Goal: Task Accomplishment & Management: Complete application form

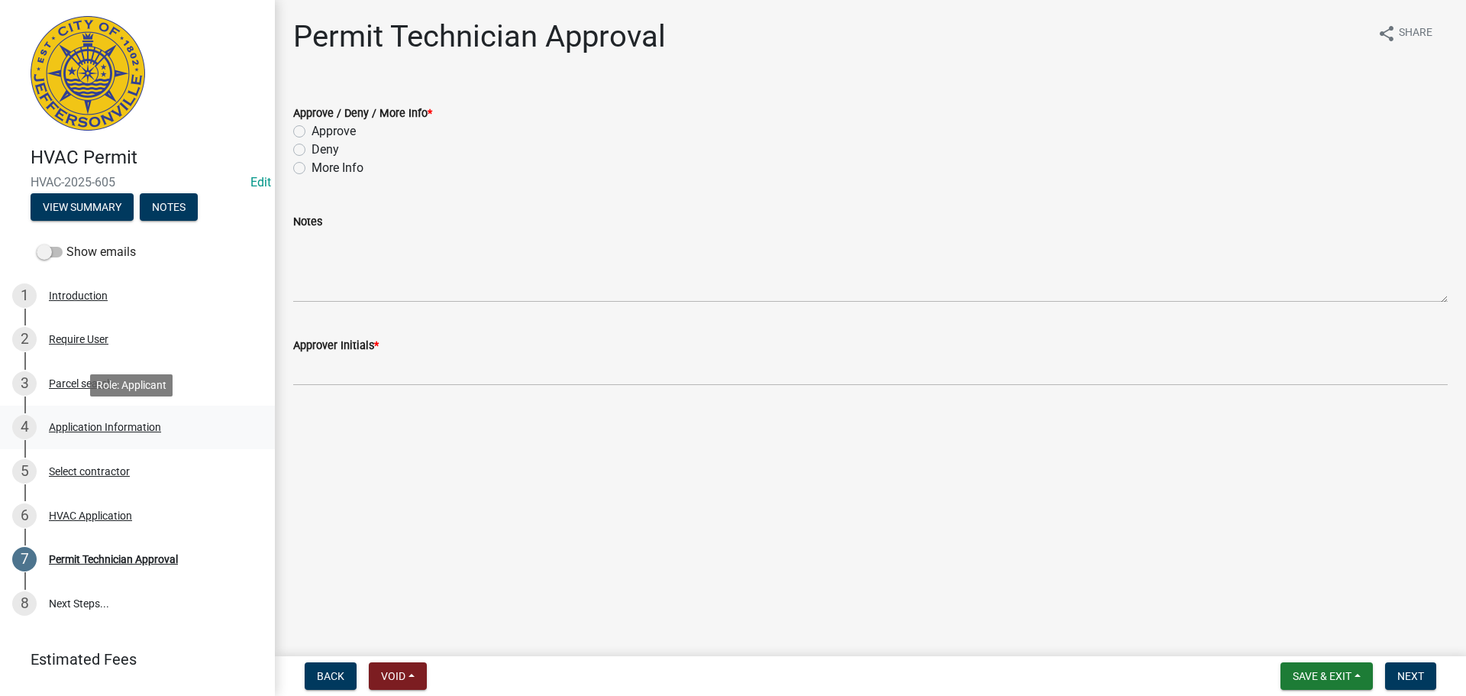
click at [122, 425] on div "Application Information" at bounding box center [105, 427] width 112 height 11
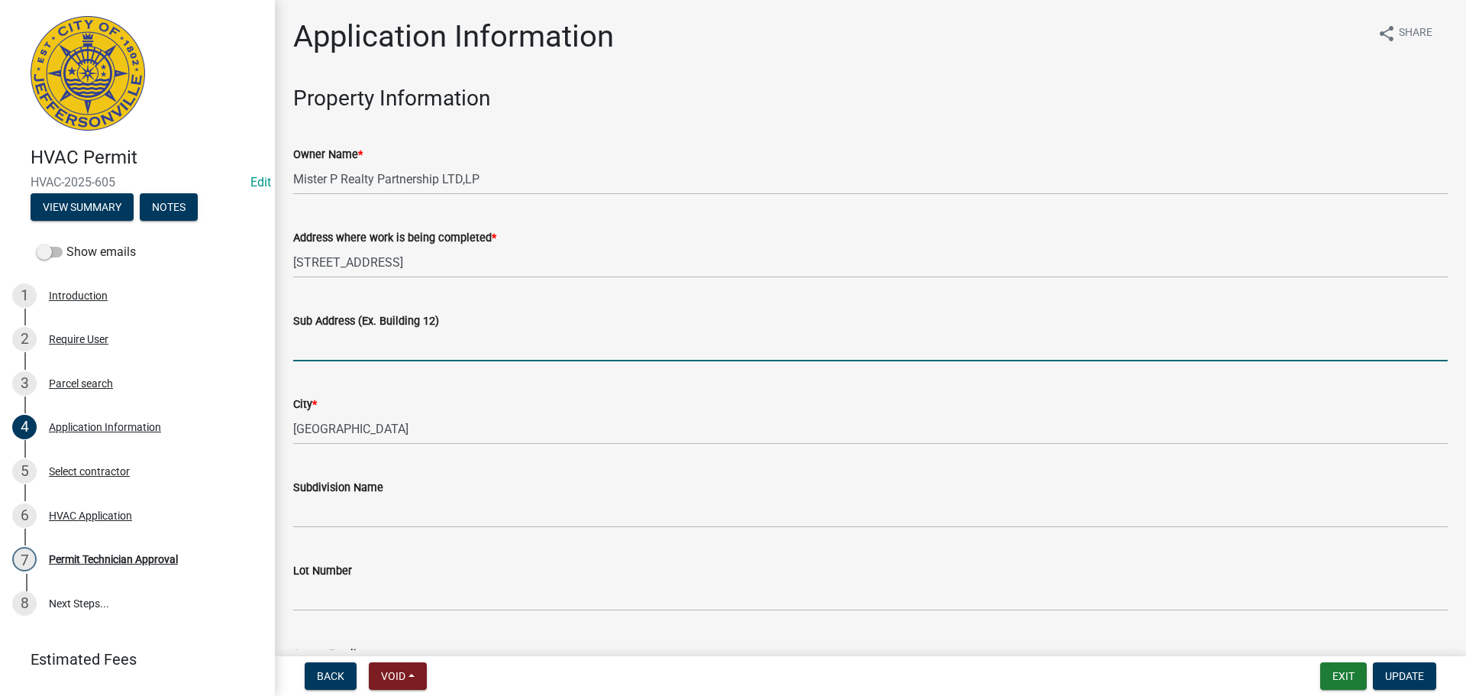
click at [373, 346] on input "Sub Address (Ex. Building 12)" at bounding box center [870, 345] width 1155 height 31
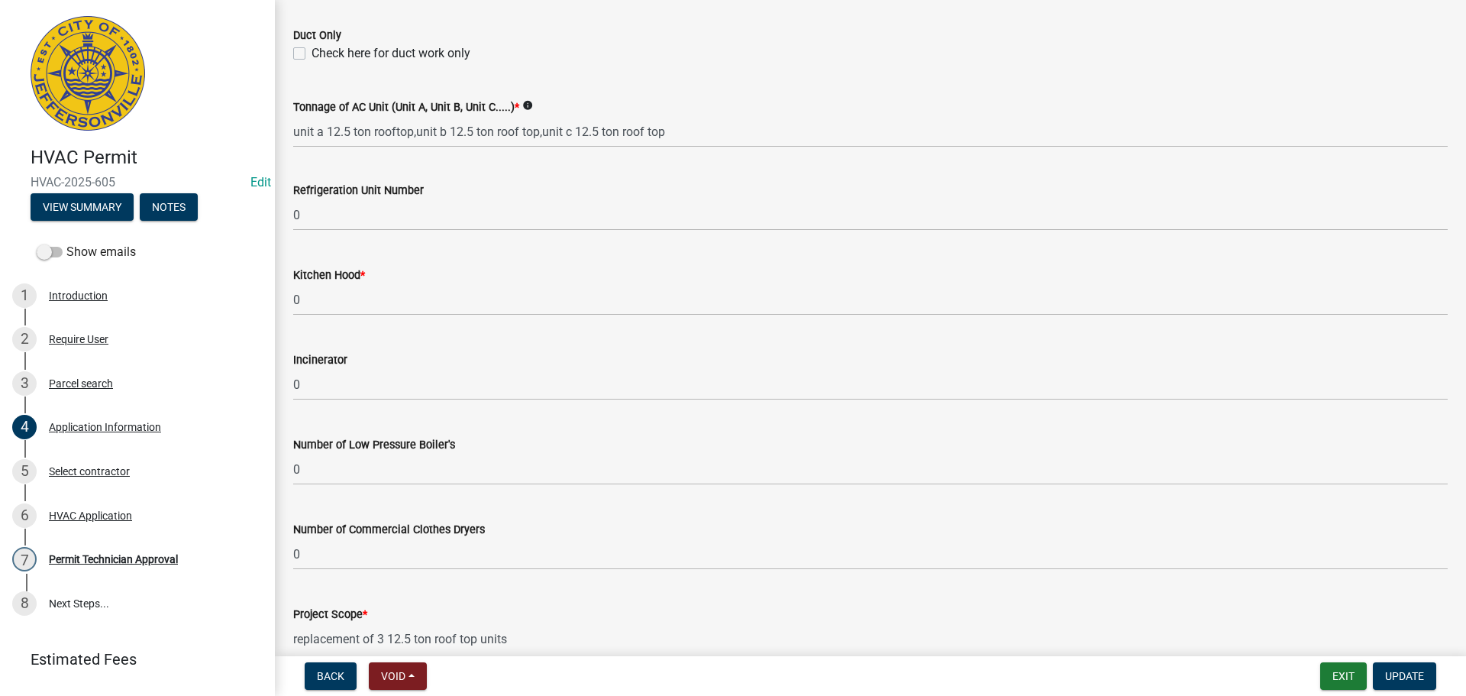
scroll to position [1028, 0]
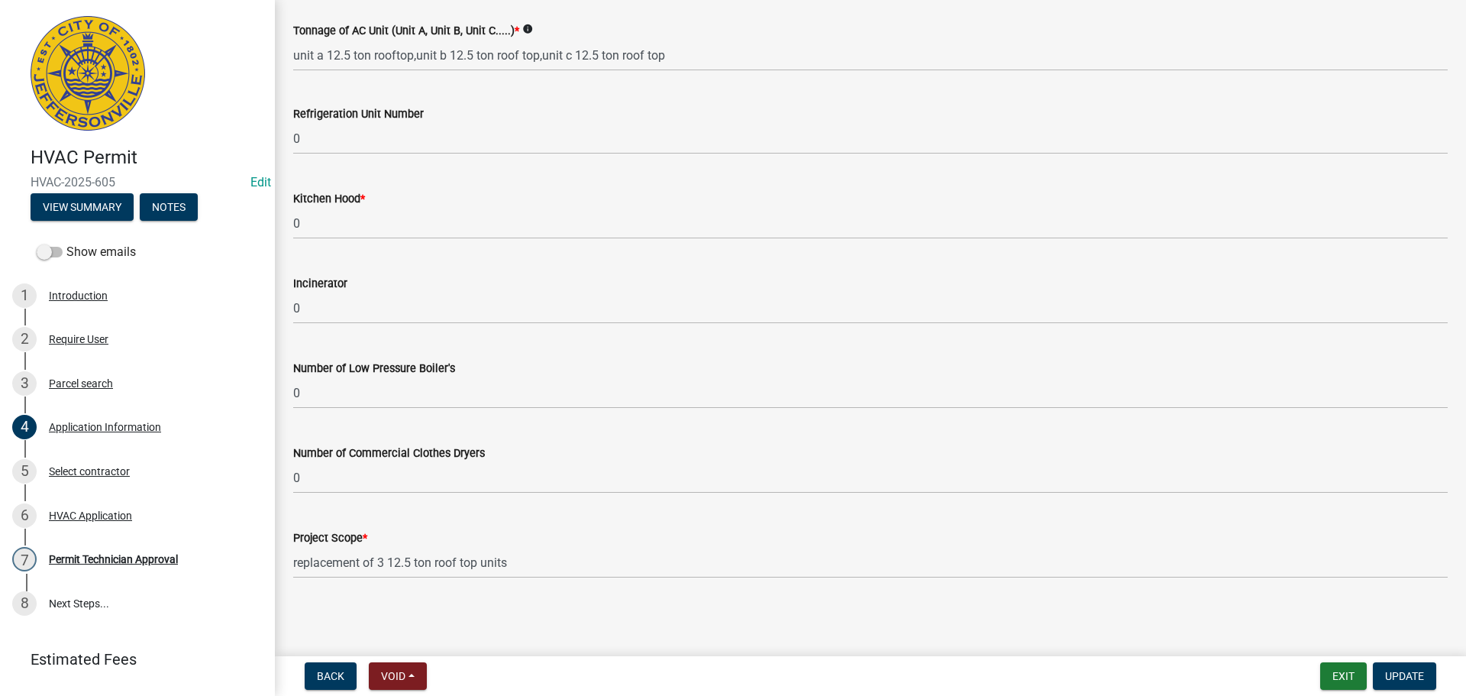
type input "[STREET_ADDRESS]"
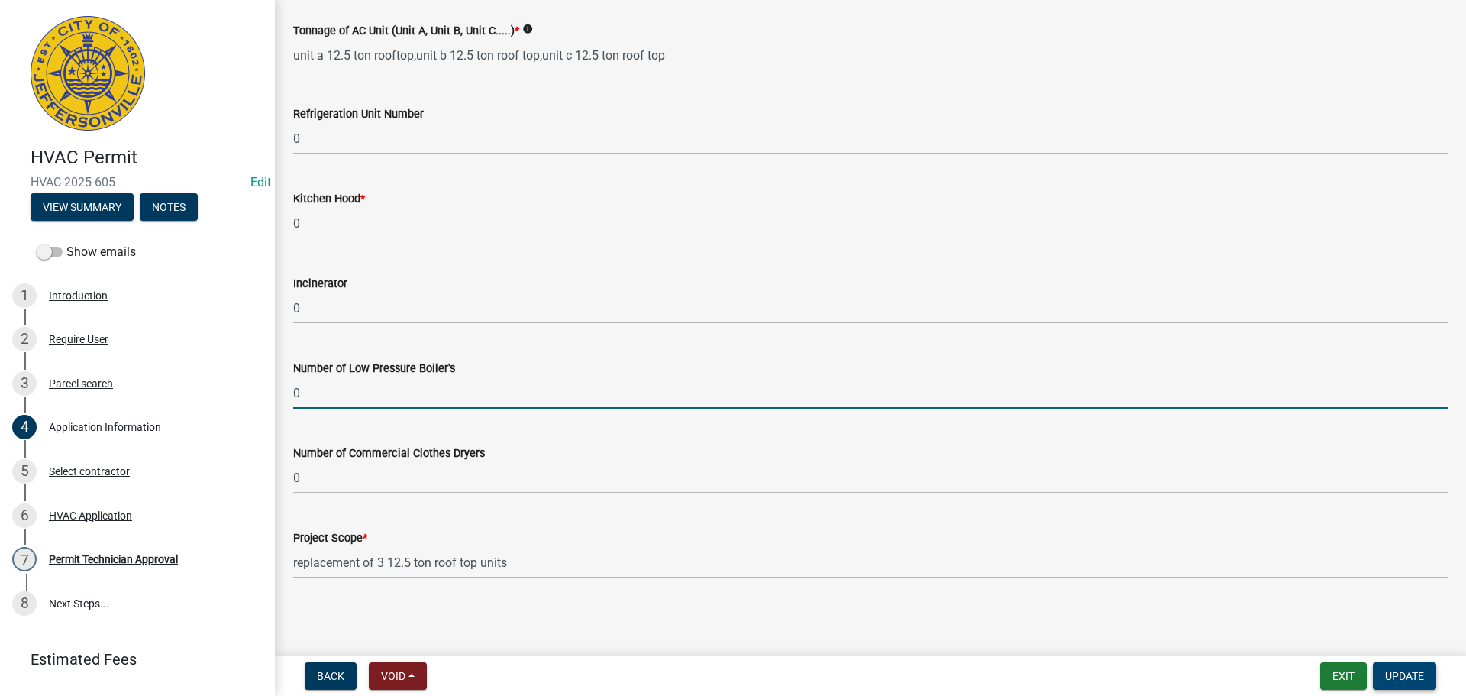
click at [1410, 673] on span "Update" at bounding box center [1404, 676] width 39 height 12
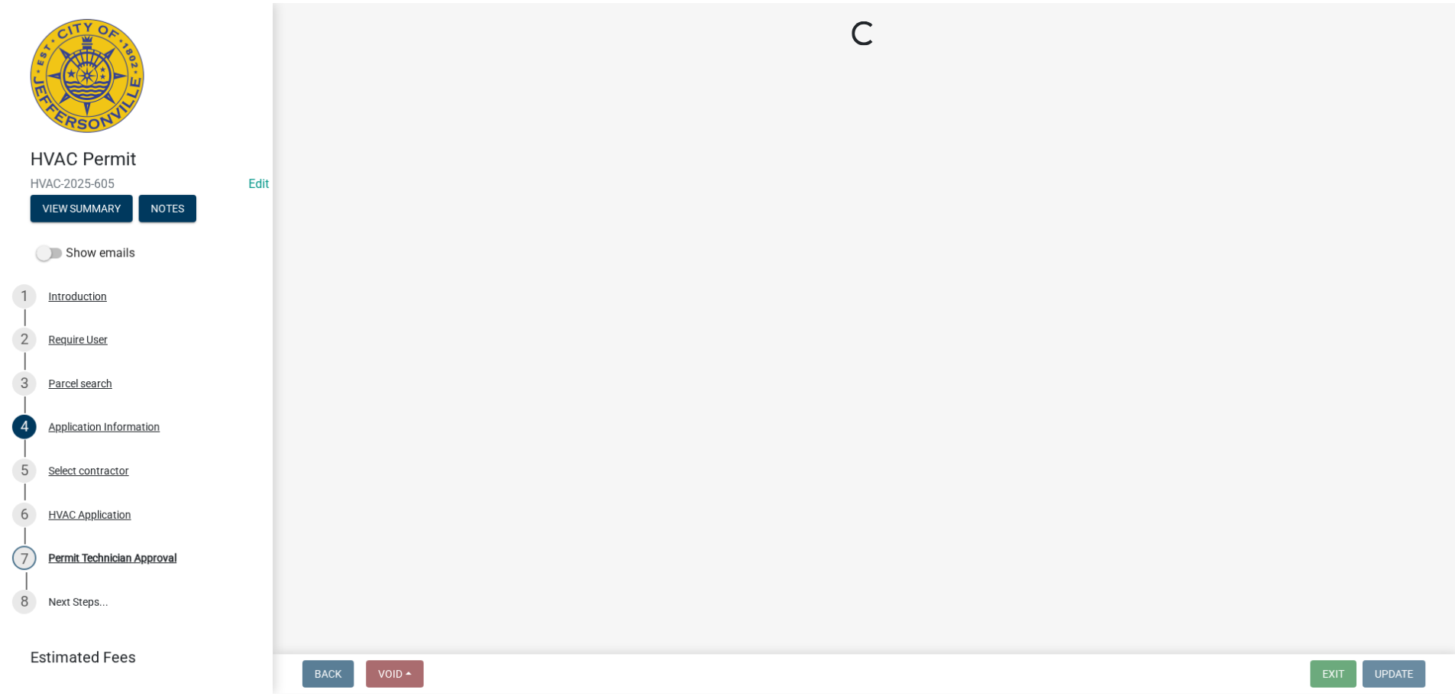
scroll to position [0, 0]
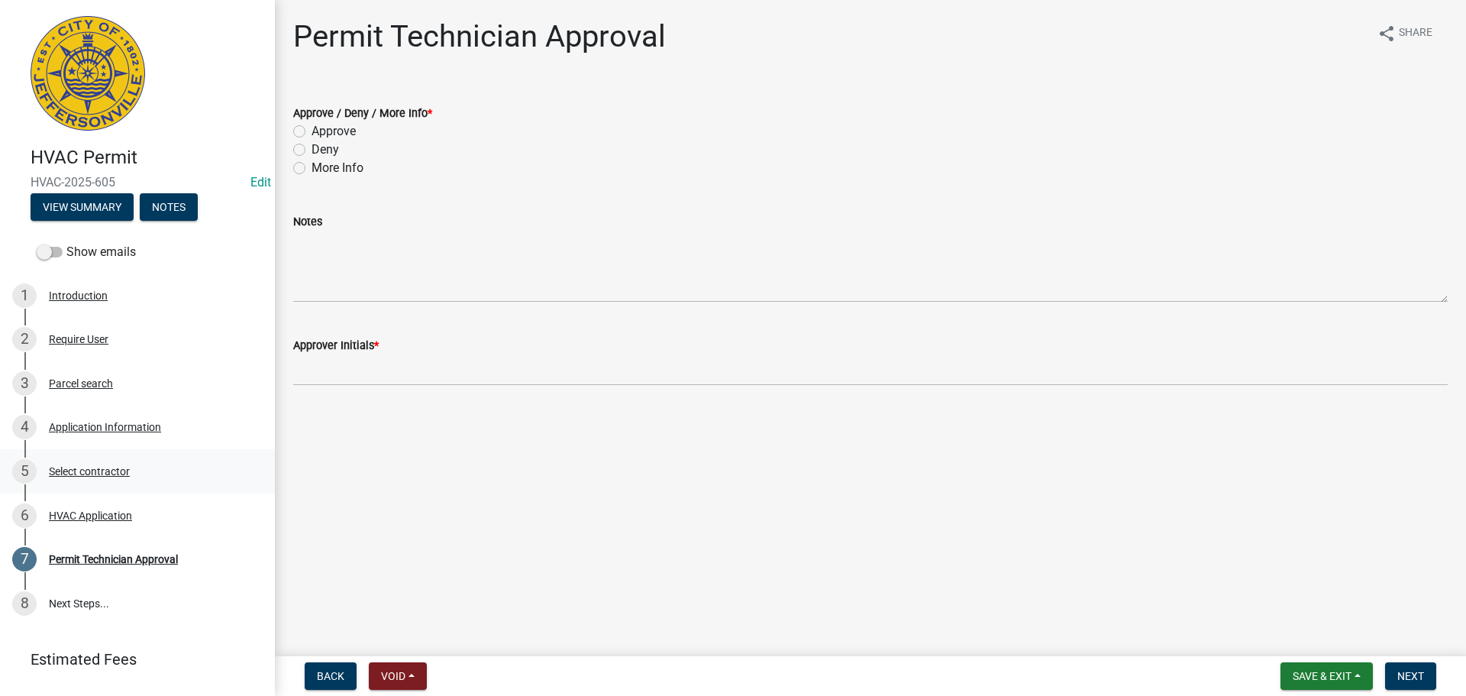
click at [79, 473] on div "Select contractor" at bounding box center [89, 471] width 81 height 11
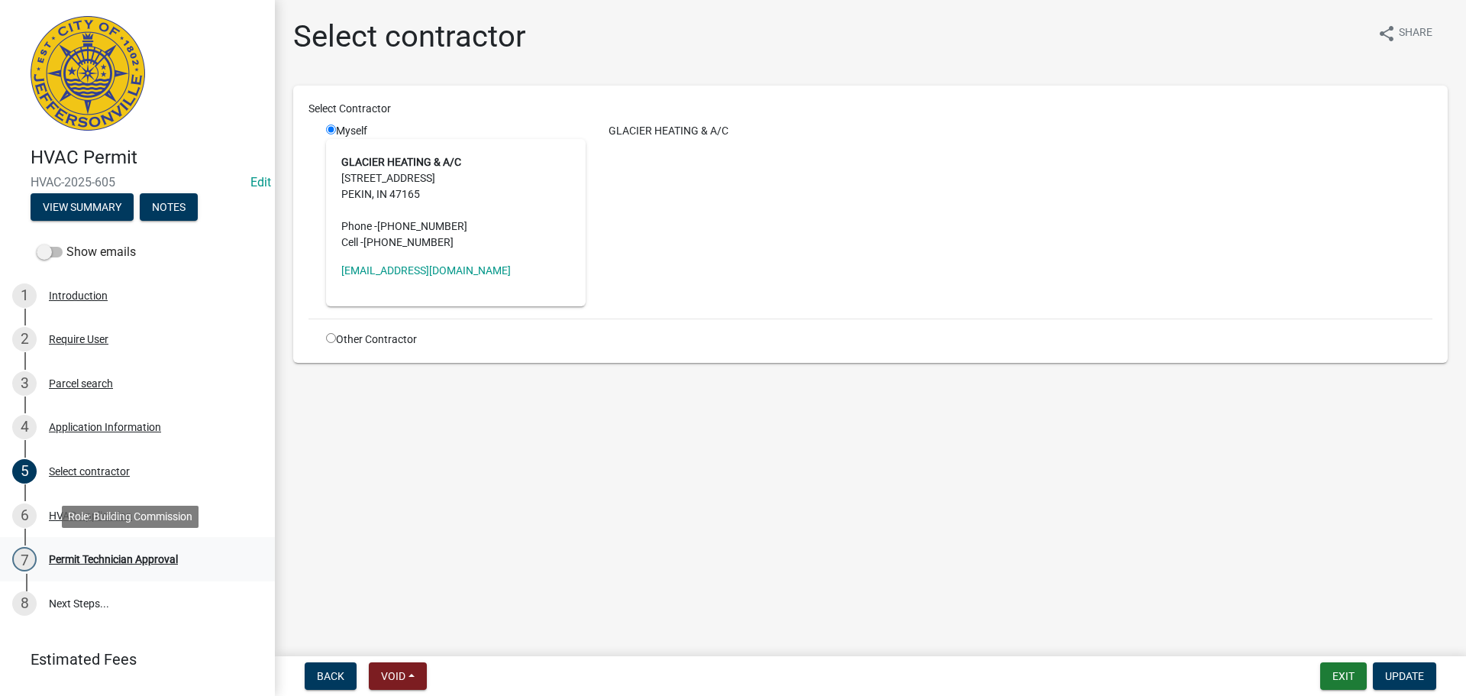
click at [75, 557] on div "Permit Technician Approval" at bounding box center [113, 559] width 129 height 11
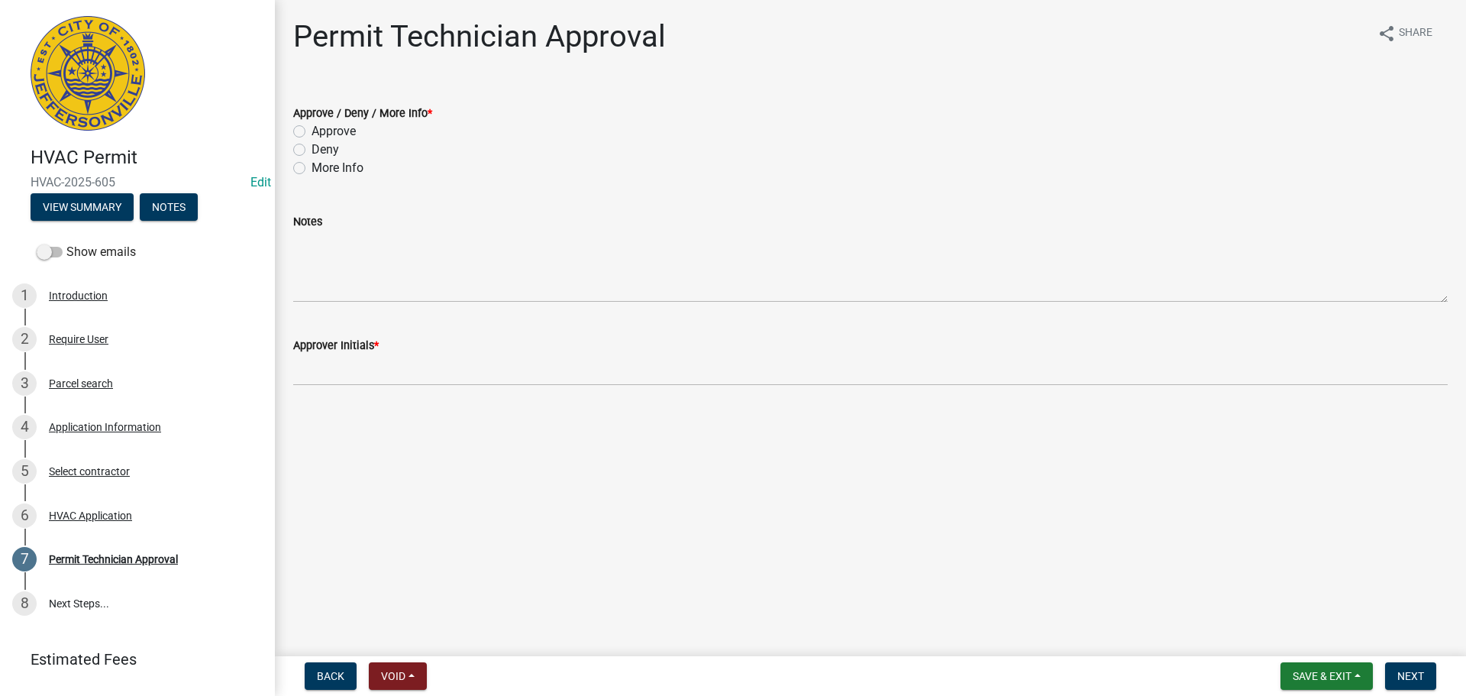
click at [334, 121] on div "Approve / Deny / More Info *" at bounding box center [870, 113] width 1155 height 18
click at [354, 131] on label "Approve" at bounding box center [334, 131] width 44 height 18
click at [321, 131] on input "Approve" at bounding box center [317, 127] width 10 height 10
radio input "true"
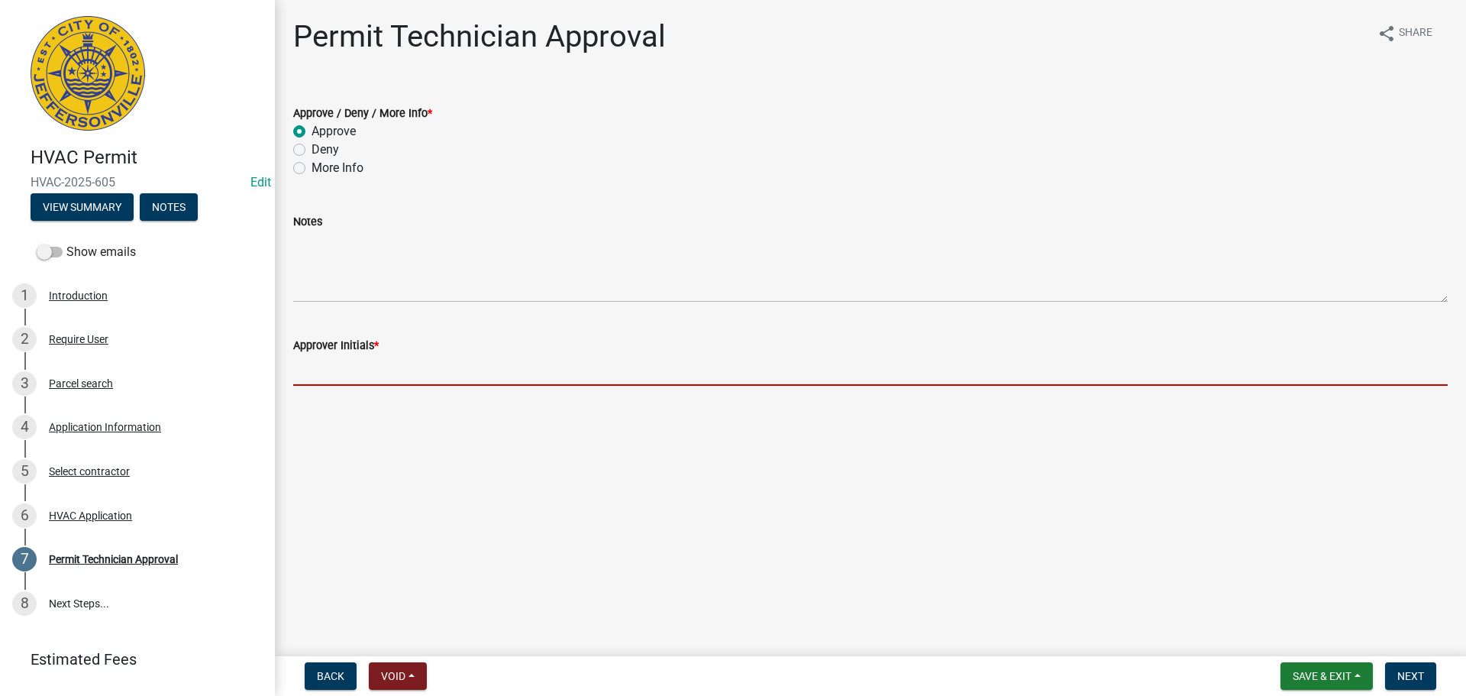
click at [324, 379] on input "Approver Initials *" at bounding box center [870, 369] width 1155 height 31
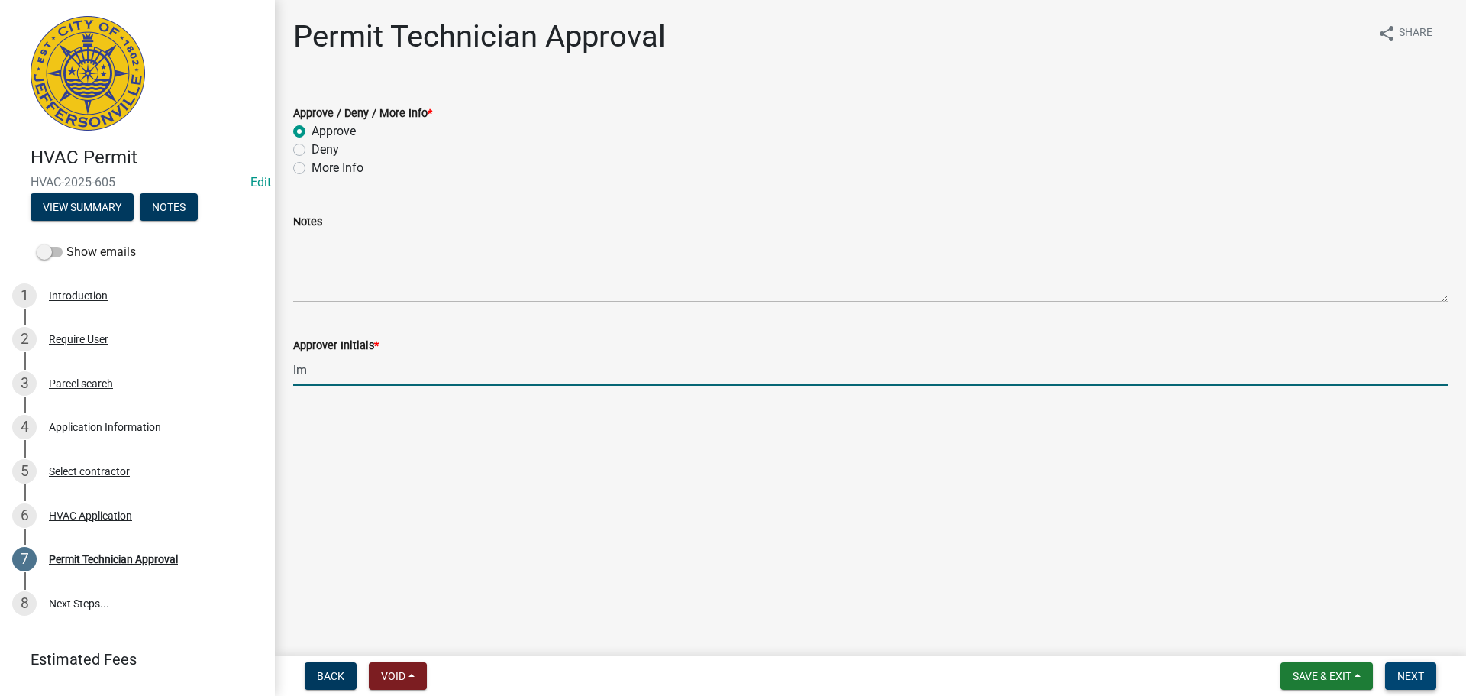
type input "lm"
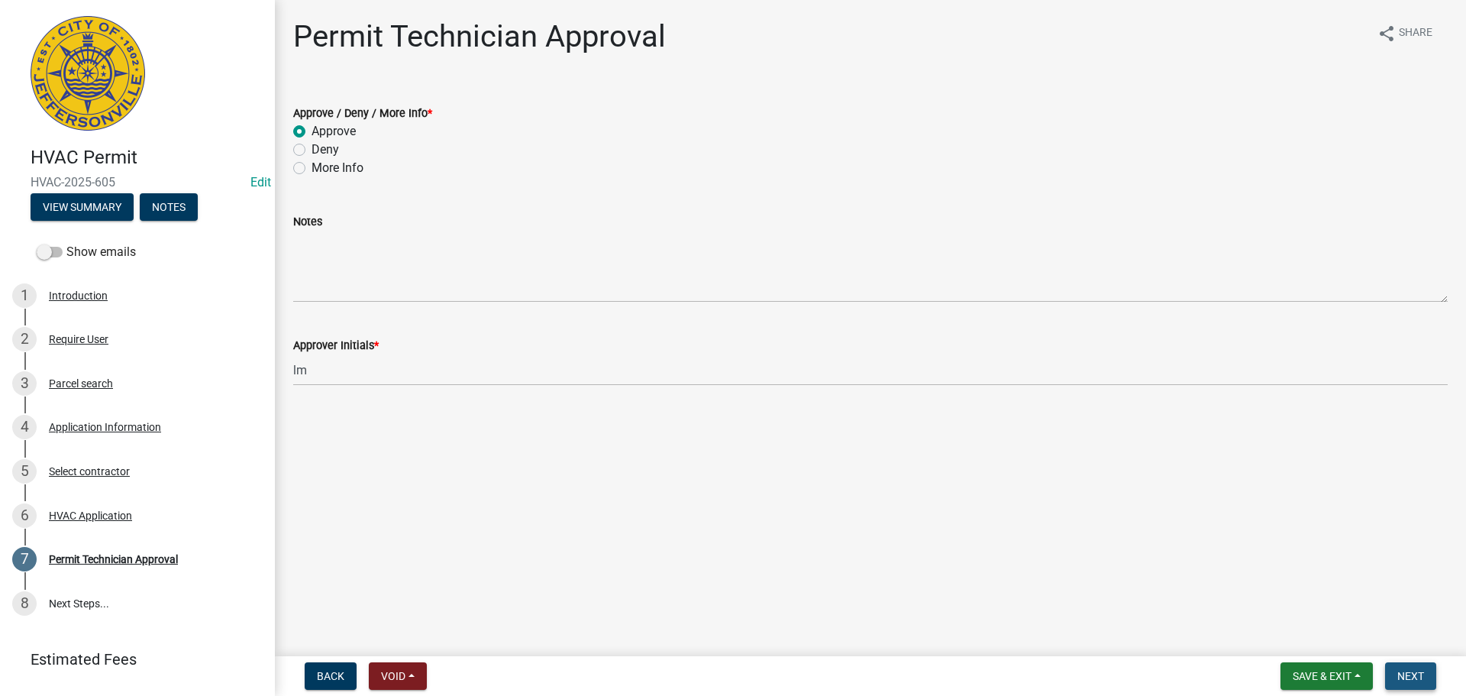
click at [1406, 665] on button "Next" at bounding box center [1410, 675] width 51 height 27
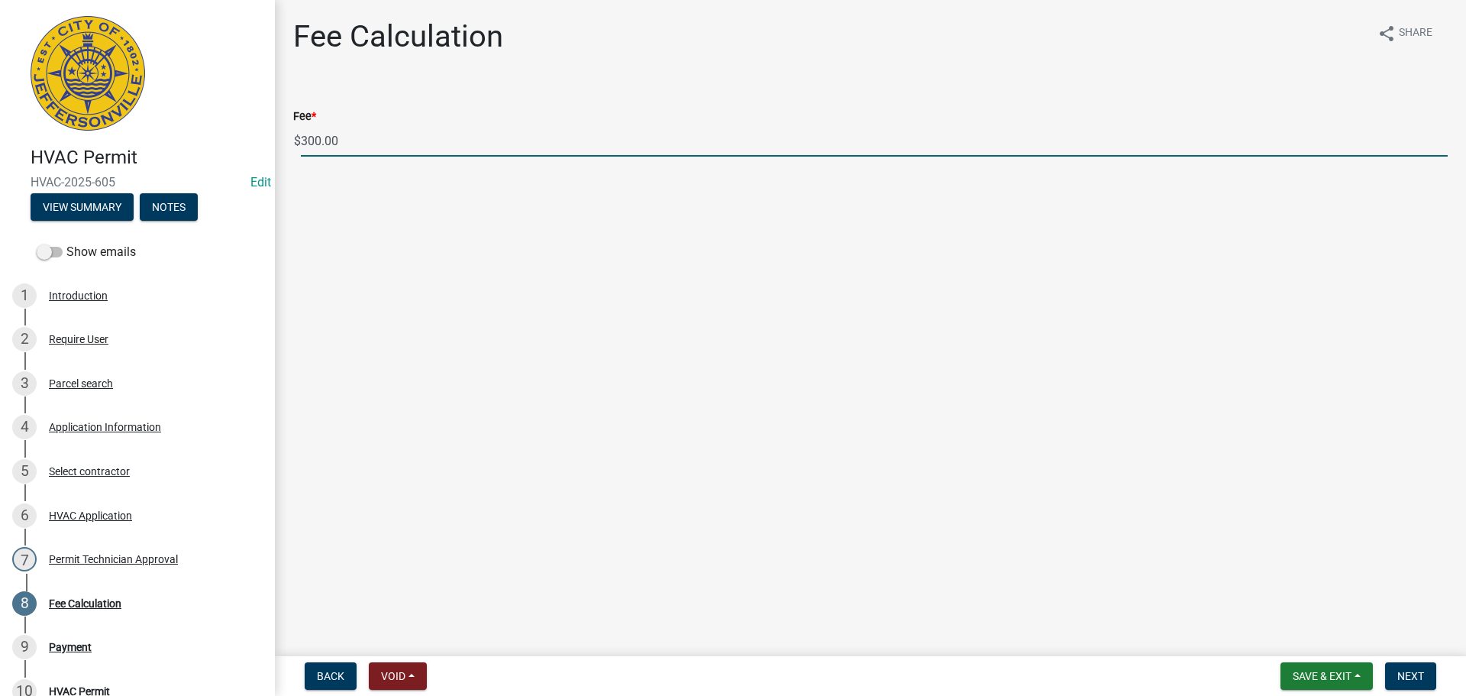
drag, startPoint x: 352, startPoint y: 134, endPoint x: 237, endPoint y: 144, distance: 115.7
click at [237, 144] on div "HVAC Permit HVAC-2025-605 Edit View Summary Notes Show emails 1 Introduction 2 …" at bounding box center [733, 348] width 1466 height 696
type input "525.00"
click at [1406, 677] on span "Next" at bounding box center [1410, 676] width 27 height 12
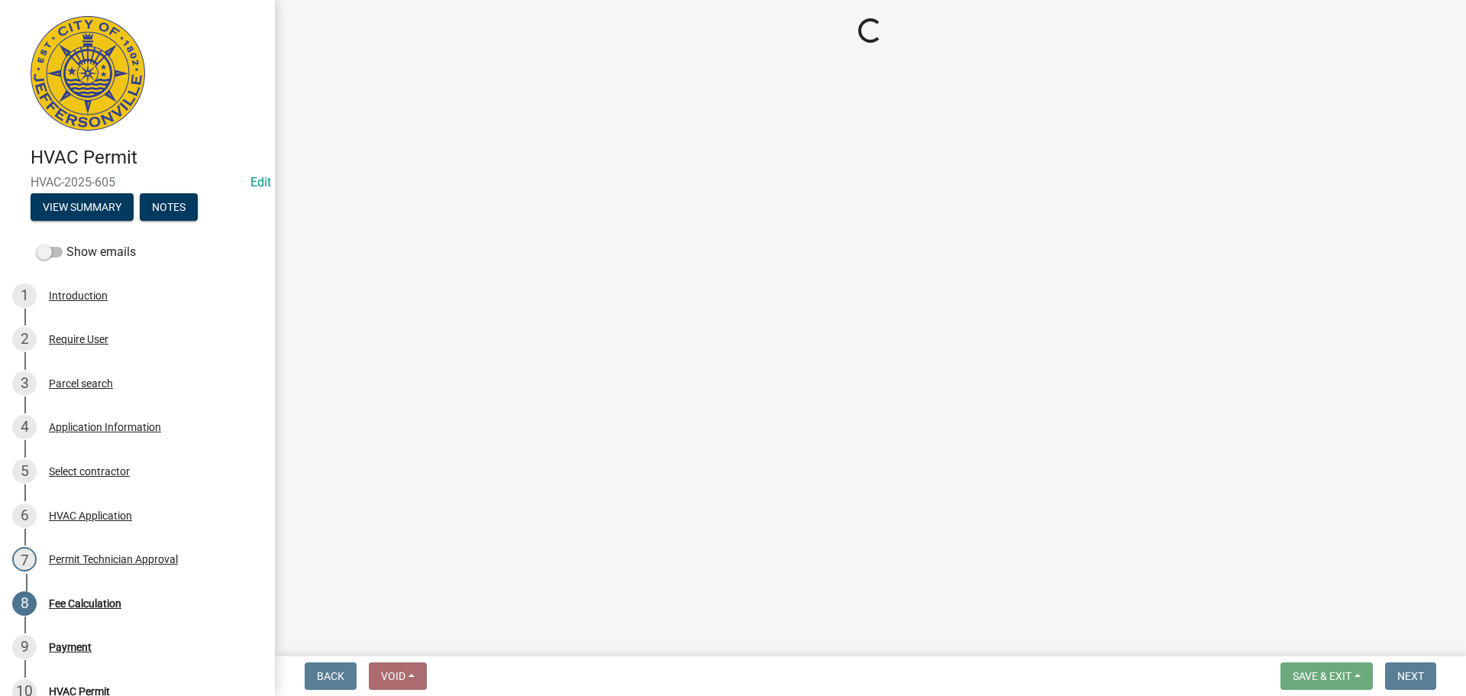
select select "3: 3"
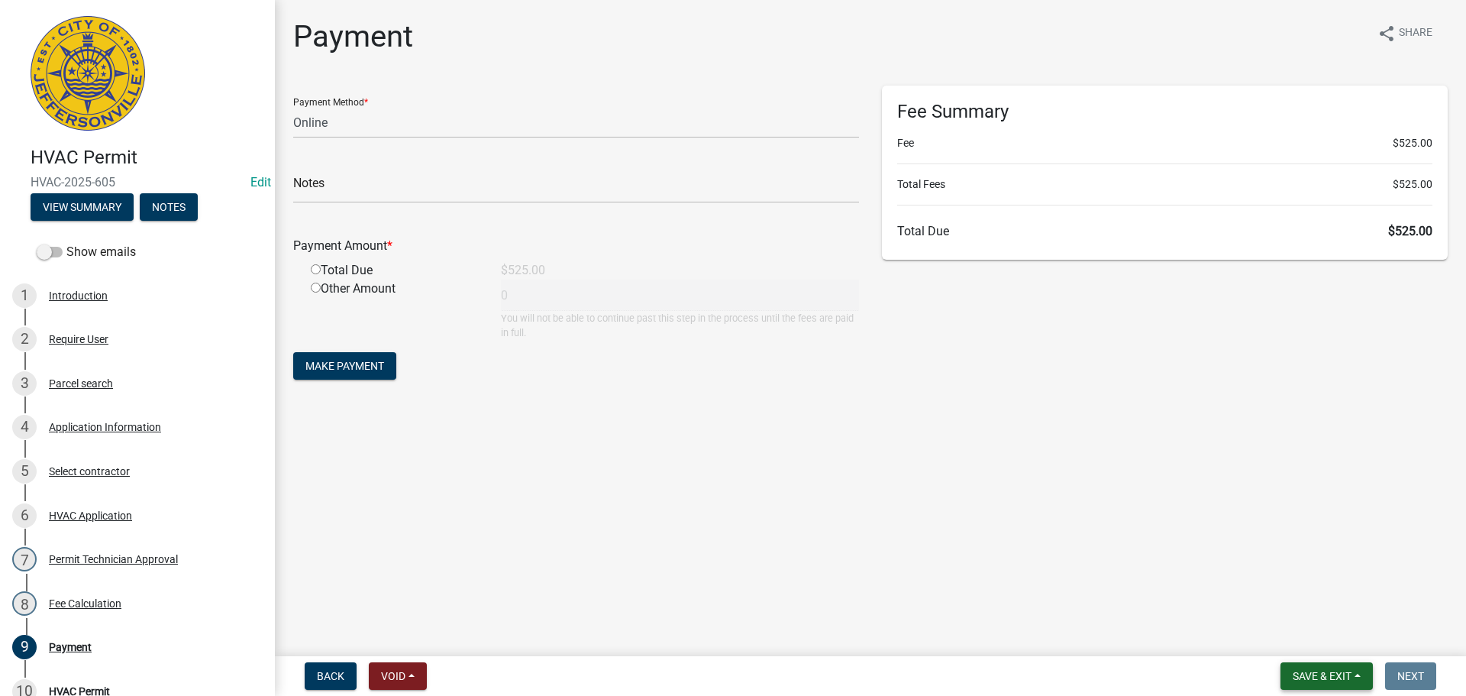
click at [1320, 665] on button "Save & Exit" at bounding box center [1327, 675] width 92 height 27
click at [1319, 638] on button "Save & Exit" at bounding box center [1312, 636] width 122 height 37
